Goal: Transaction & Acquisition: Purchase product/service

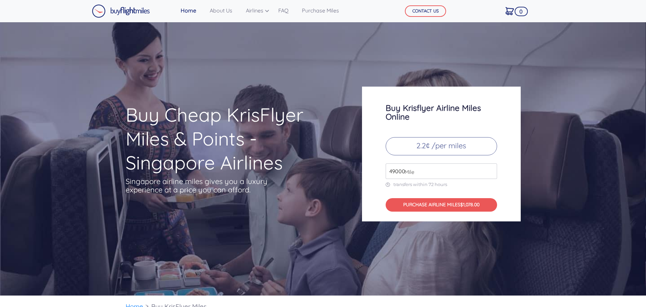
click at [393, 173] on input "49000" at bounding box center [440, 172] width 111 height 16
type input "64000"
click at [506, 187] on div "Buy Krisflyer Airline Miles Online 2.2¢ /per miles 64000 Mile transfers within …" at bounding box center [441, 154] width 159 height 135
click at [448, 209] on button "PURCHASE AIRLINE MILES $1408.00" at bounding box center [440, 205] width 111 height 14
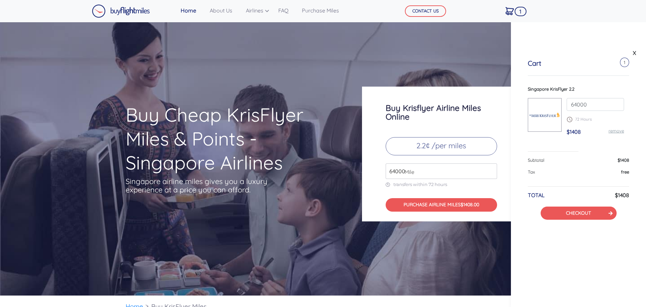
click at [416, 71] on div "Buy Cheap KrisFlyer Miles & Points - Singapore Airlines Singapore airline miles…" at bounding box center [323, 159] width 646 height 274
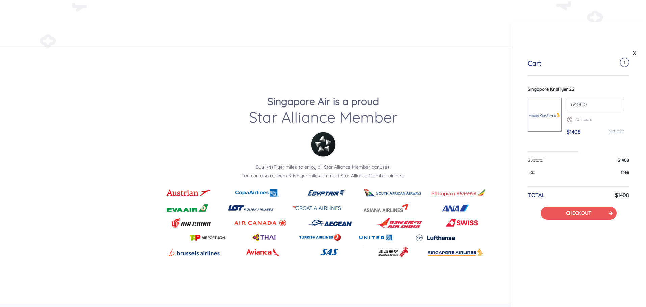
scroll to position [776, 0]
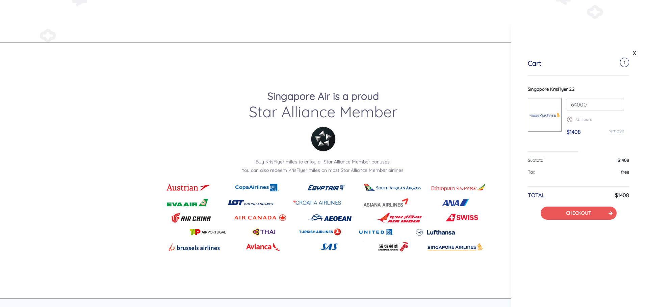
click at [583, 222] on div "Cart 1 Singapore KrisFlyer 2.2 64000 72 Hours $1408 remove Subtotal $1408 Tax f…" at bounding box center [578, 140] width 135 height 194
click at [583, 213] on link "CHECKOUT" at bounding box center [578, 213] width 25 height 6
